Goal: Task Accomplishment & Management: Manage account settings

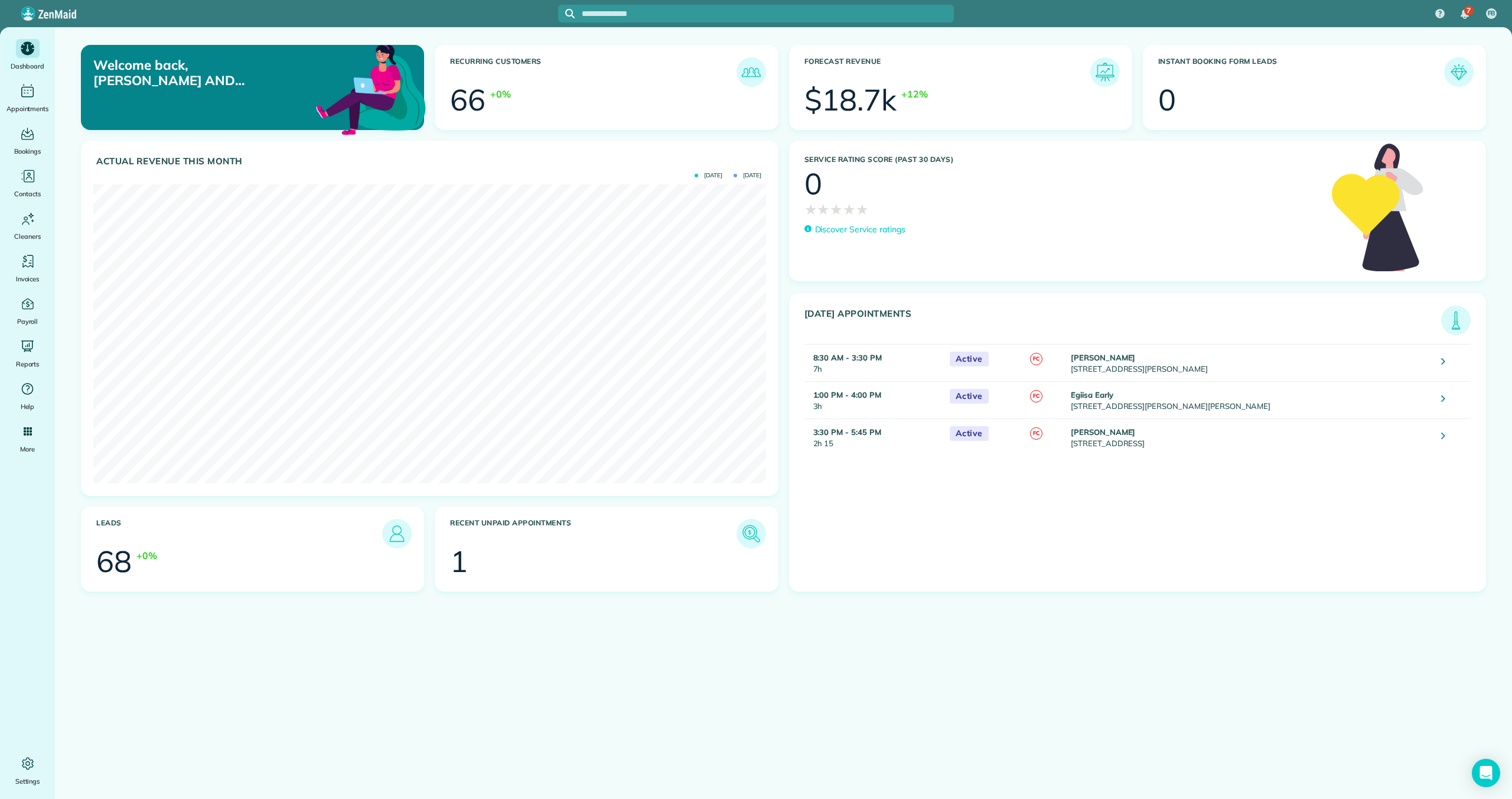
scroll to position [299, 672]
click at [720, 531] on img at bounding box center [751, 534] width 27 height 27
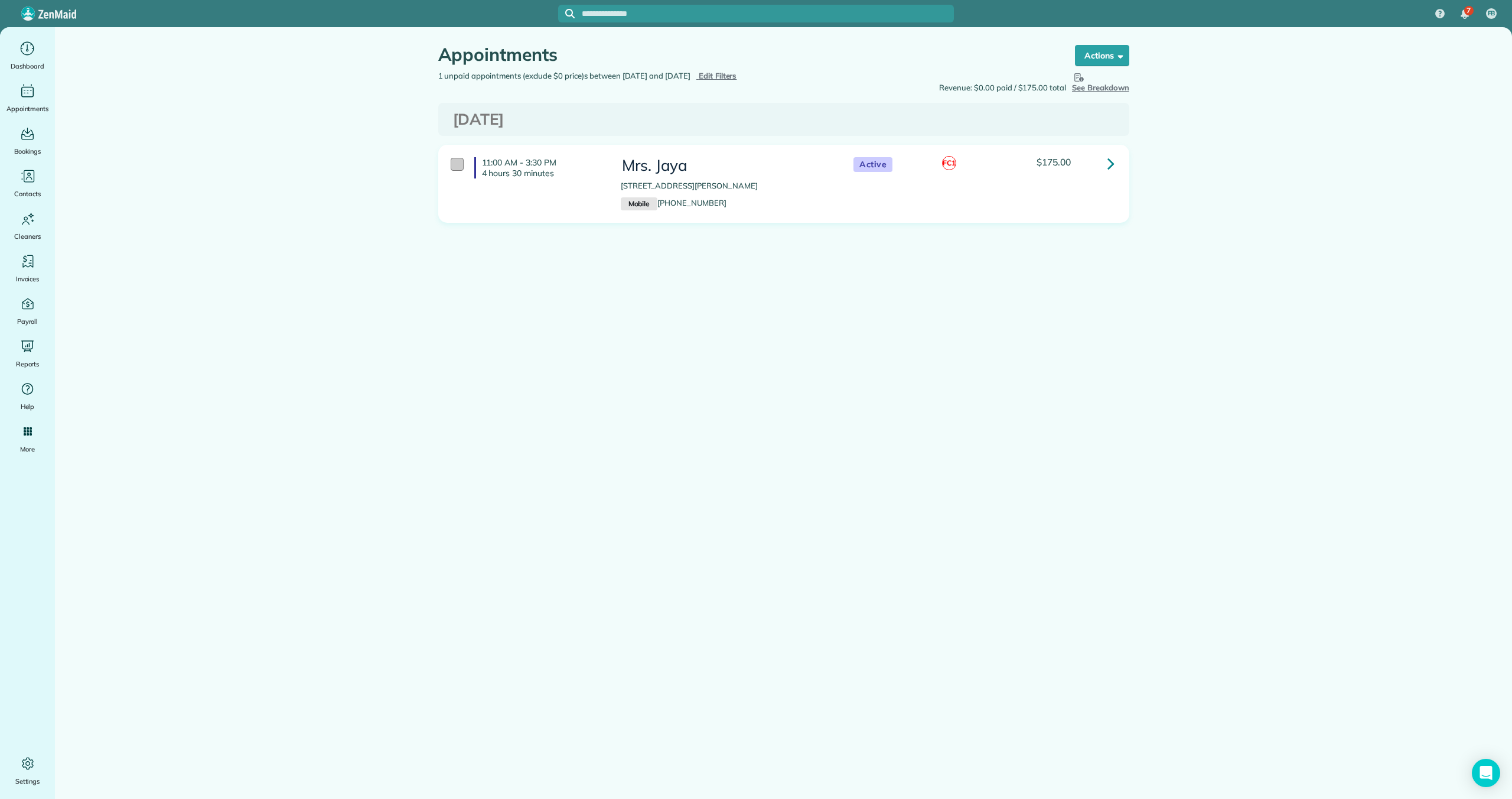
click at [459, 160] on div at bounding box center [456, 163] width 13 height 13
click at [1102, 55] on strong "Bulk Actions" at bounding box center [1086, 55] width 49 height 11
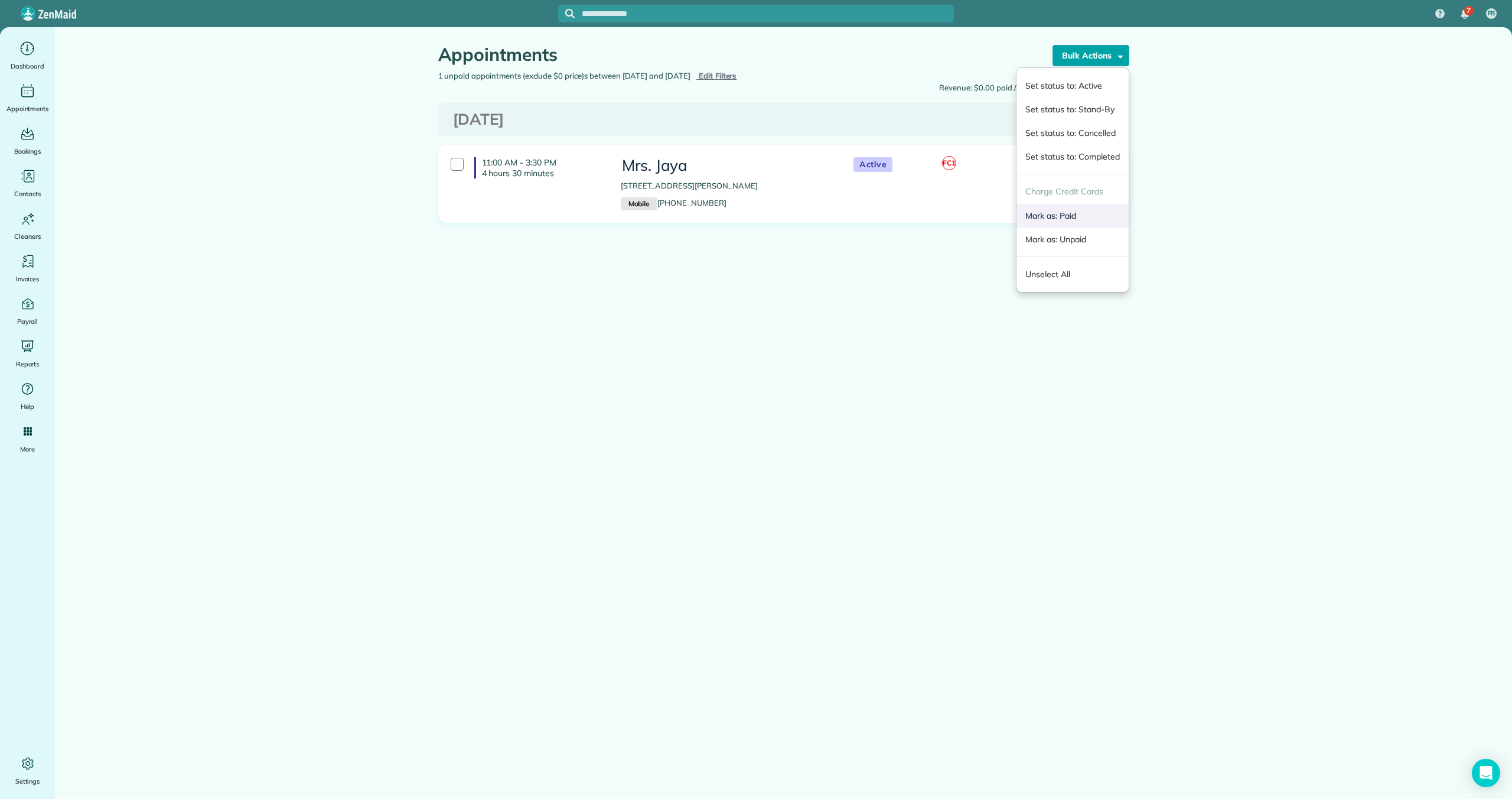
click at [1076, 212] on link "Mark as: Paid" at bounding box center [1071, 216] width 111 height 23
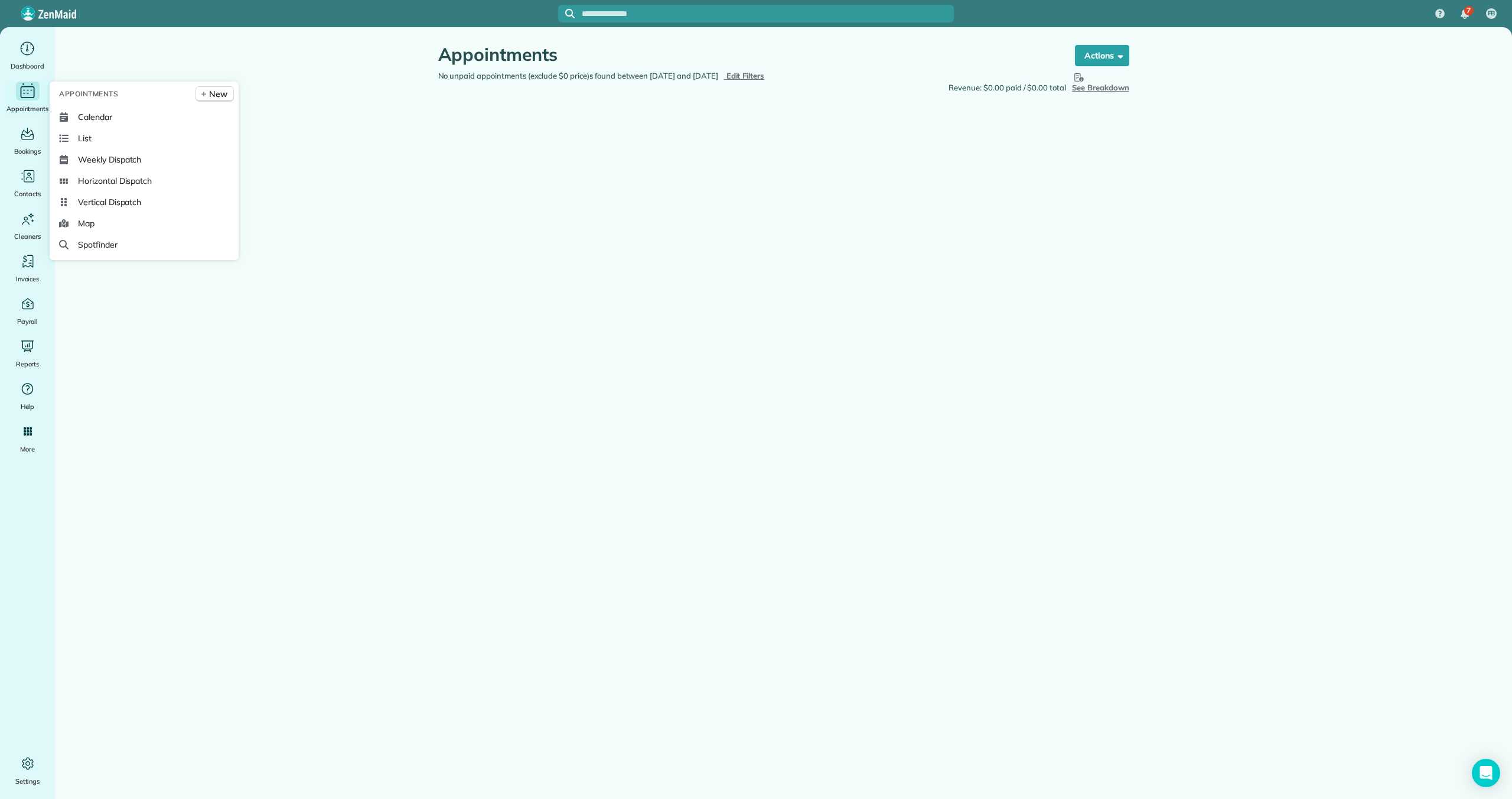
click at [30, 95] on icon "Main" at bounding box center [27, 91] width 18 height 17
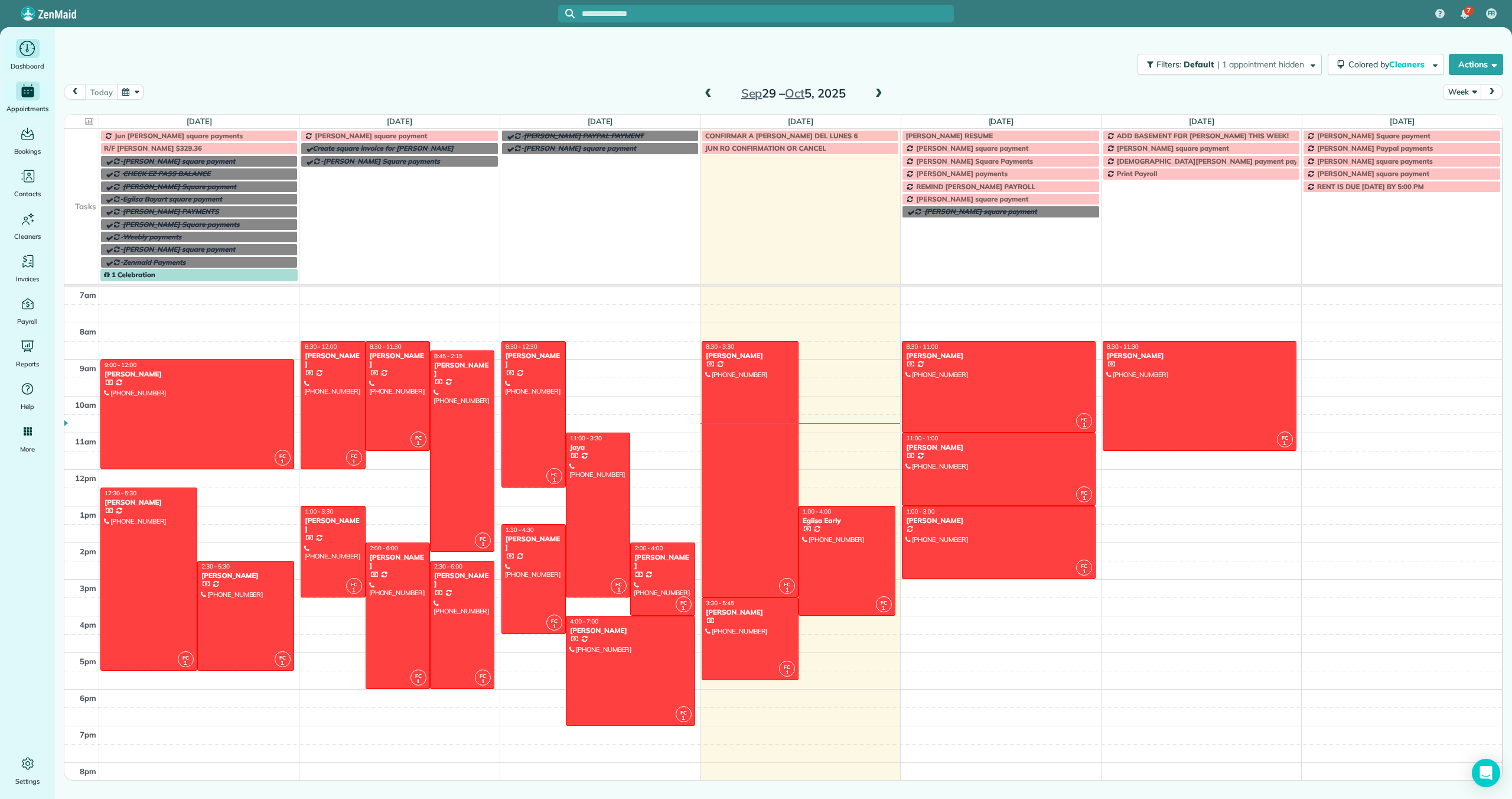
click at [33, 44] on icon "Main" at bounding box center [27, 48] width 18 height 17
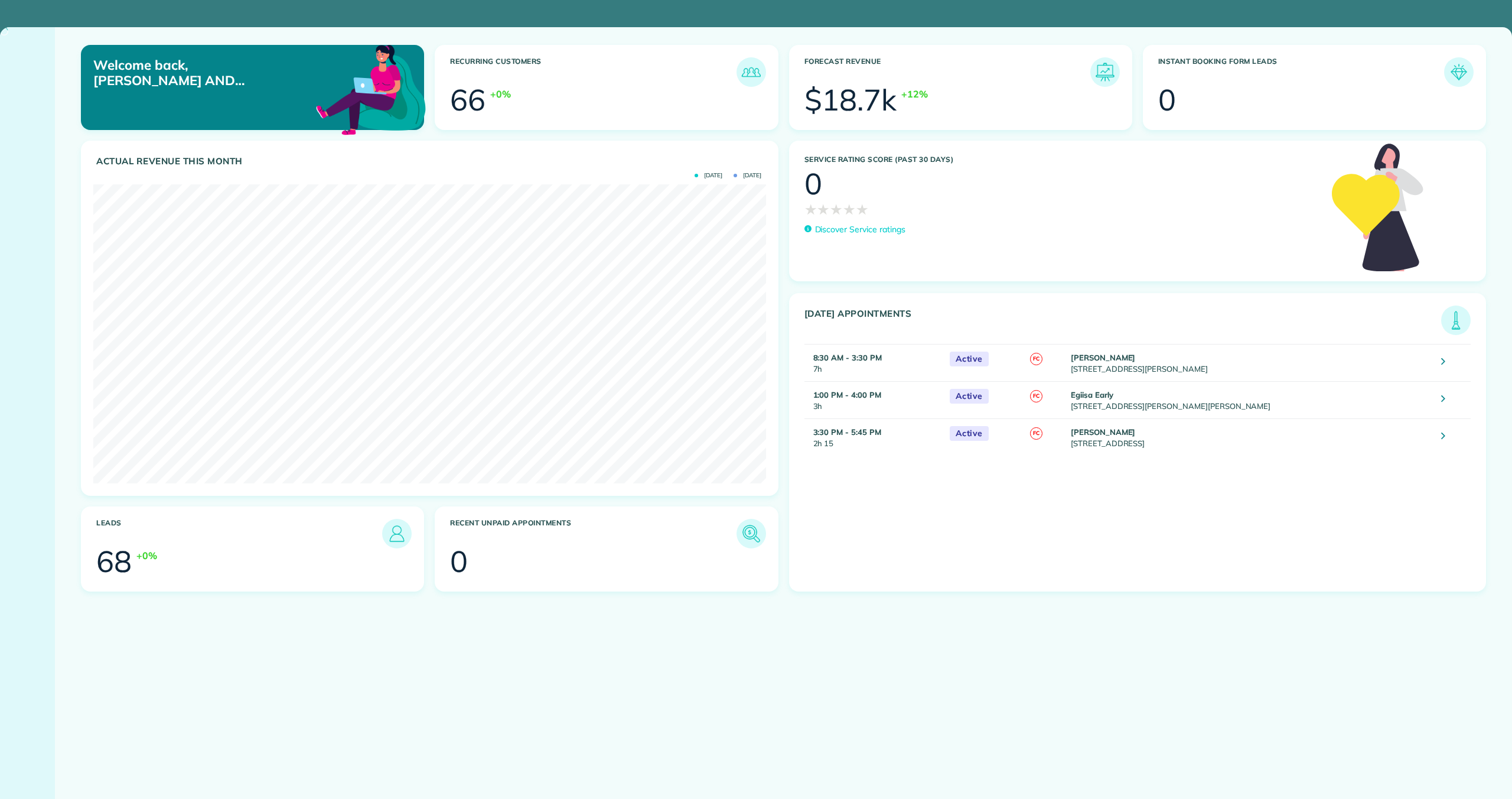
scroll to position [299, 672]
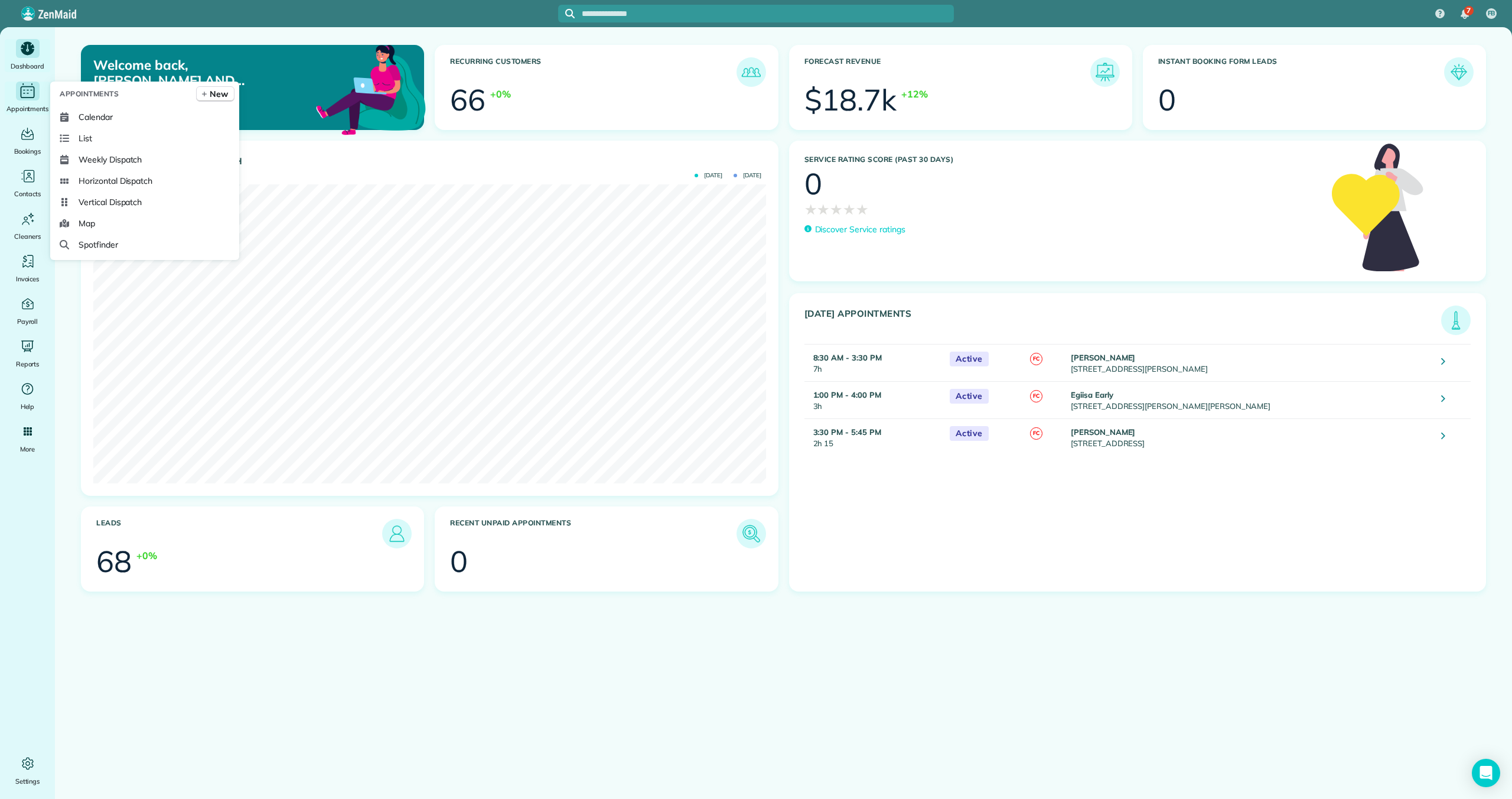
click at [33, 94] on icon "Main" at bounding box center [27, 91] width 18 height 17
